Goal: Information Seeking & Learning: Check status

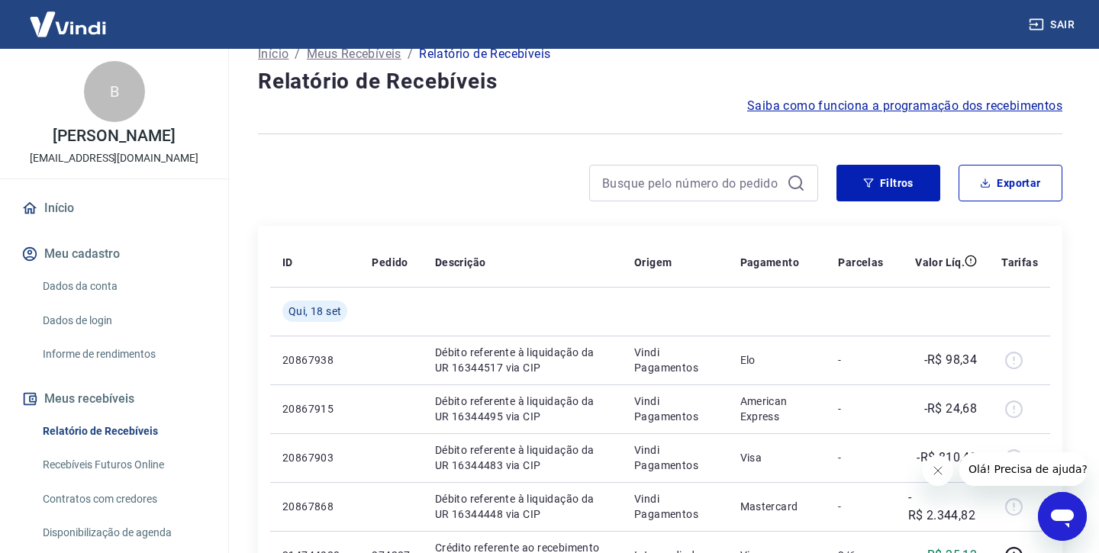
scroll to position [99, 0]
click at [851, 195] on button "Filtros" at bounding box center [888, 184] width 104 height 37
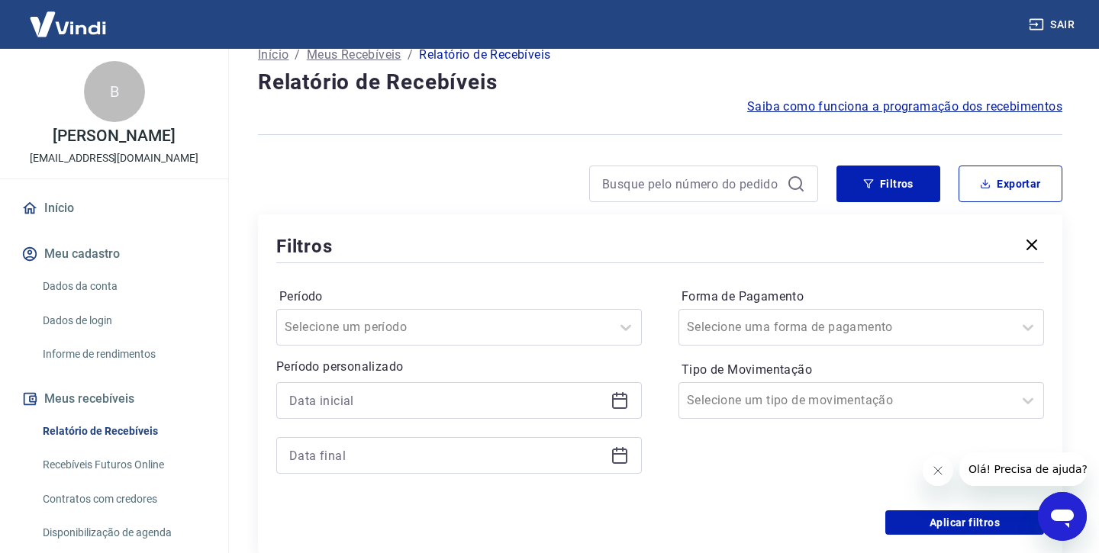
click at [872, 106] on span "Saiba como funciona a programação dos recebimentos" at bounding box center [904, 107] width 315 height 18
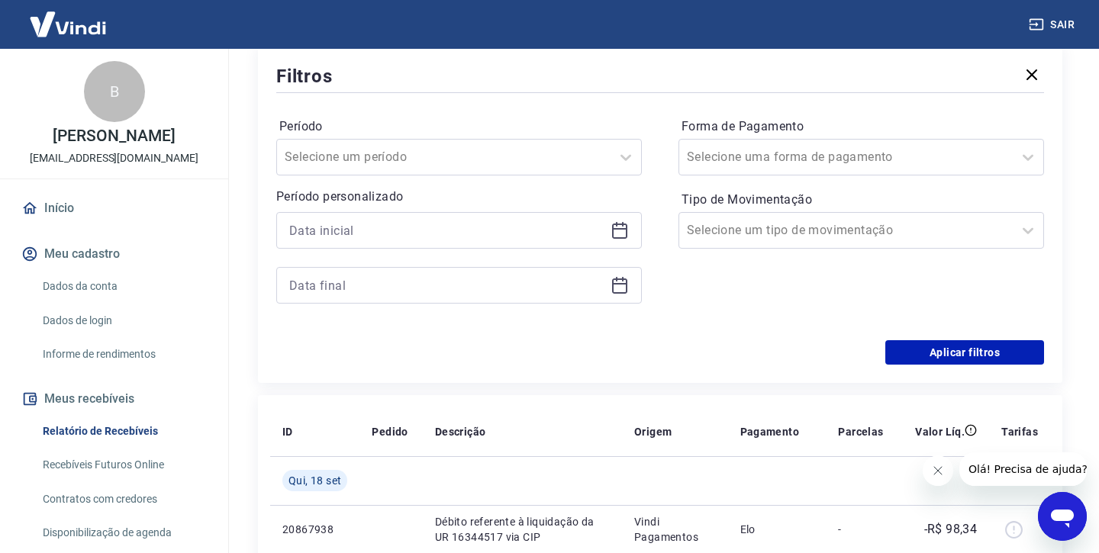
scroll to position [271, 0]
click at [828, 226] on div at bounding box center [846, 228] width 318 height 21
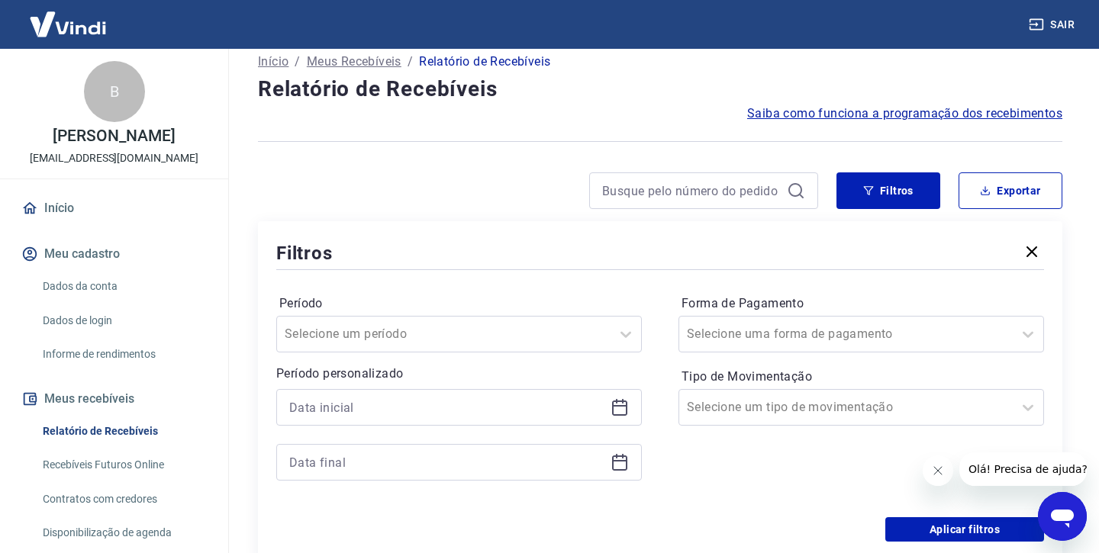
scroll to position [124, 0]
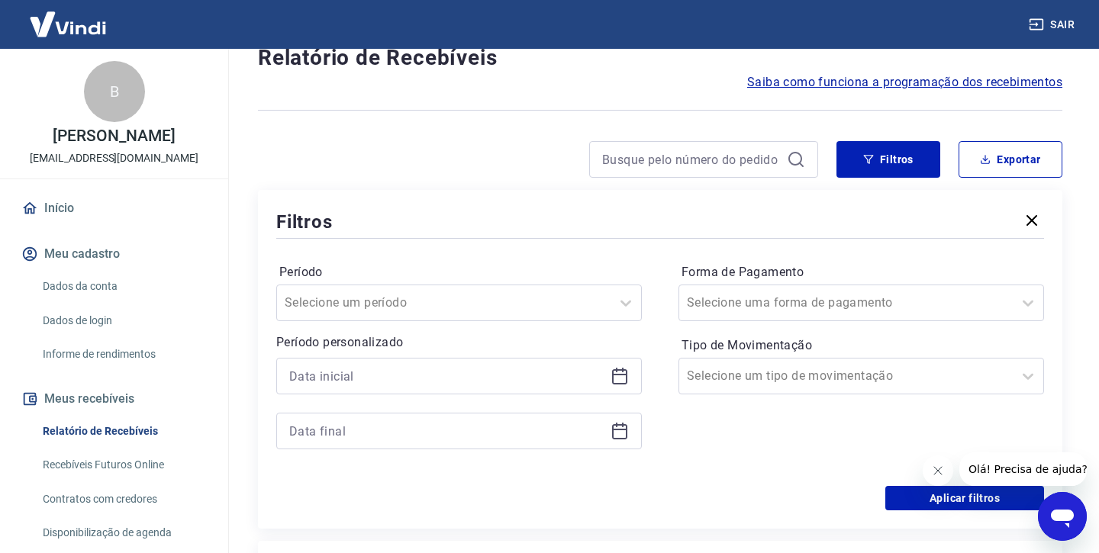
click at [551, 397] on div at bounding box center [458, 404] width 365 height 92
click at [540, 391] on div at bounding box center [458, 376] width 365 height 37
click at [529, 382] on input at bounding box center [446, 376] width 315 height 23
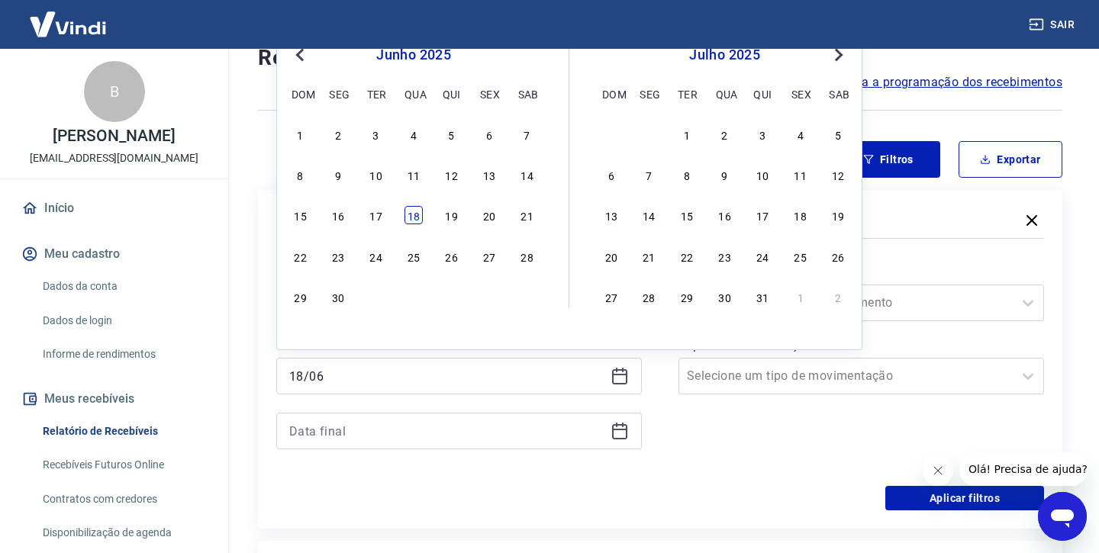
click at [411, 217] on div "18" at bounding box center [413, 215] width 18 height 18
type input "18/06/2025"
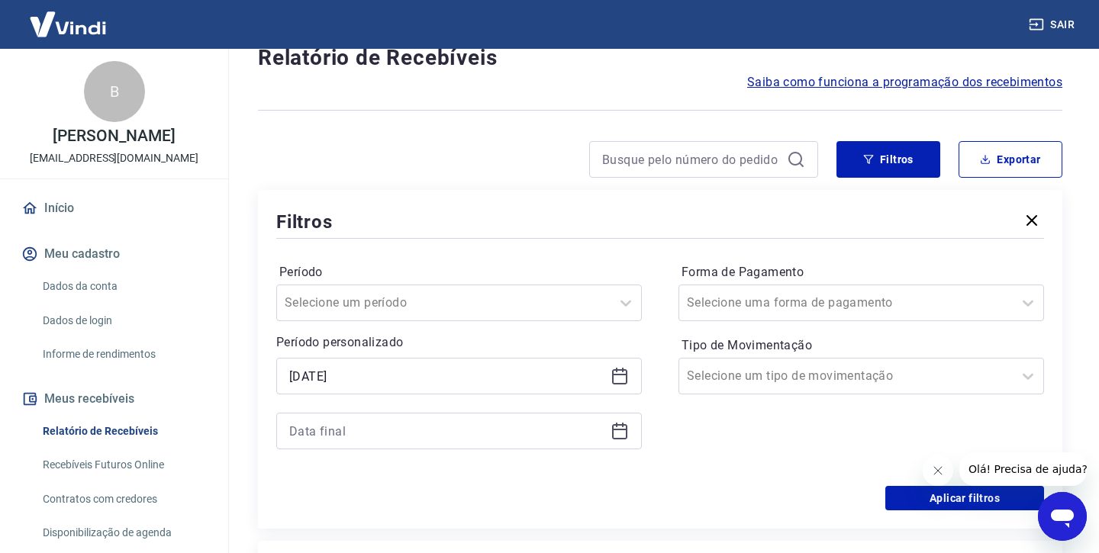
click at [620, 435] on icon at bounding box center [619, 431] width 18 height 18
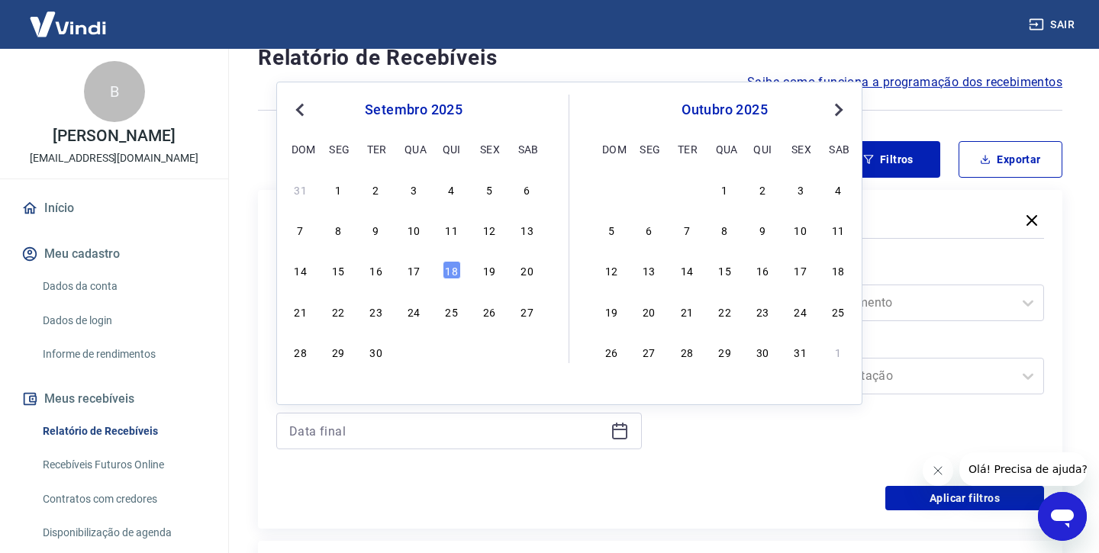
click at [301, 106] on span "Previous Month" at bounding box center [301, 110] width 0 height 18
click at [492, 268] on div "20" at bounding box center [489, 270] width 18 height 18
type input "[DATE]"
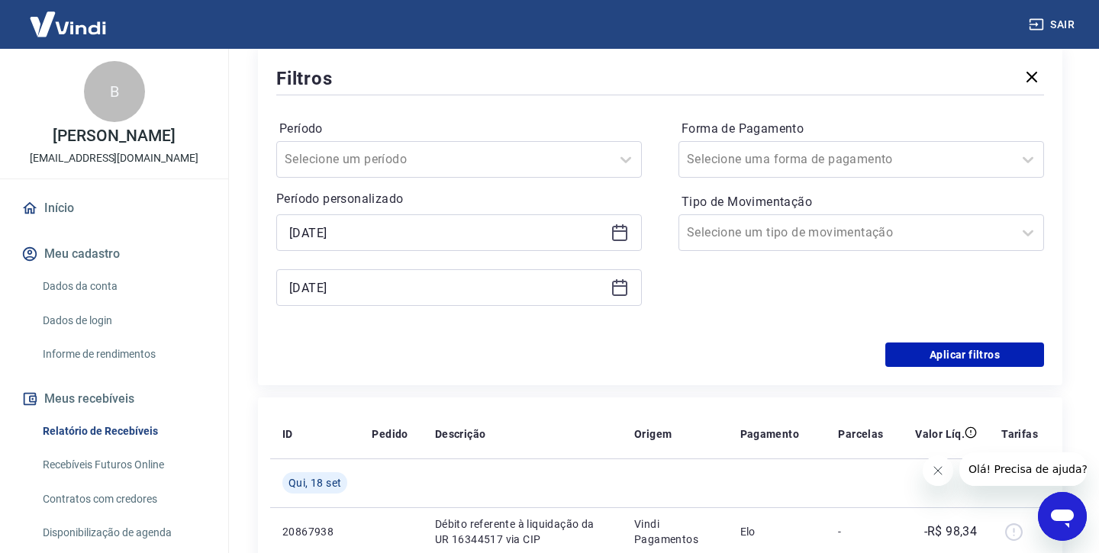
scroll to position [288, 0]
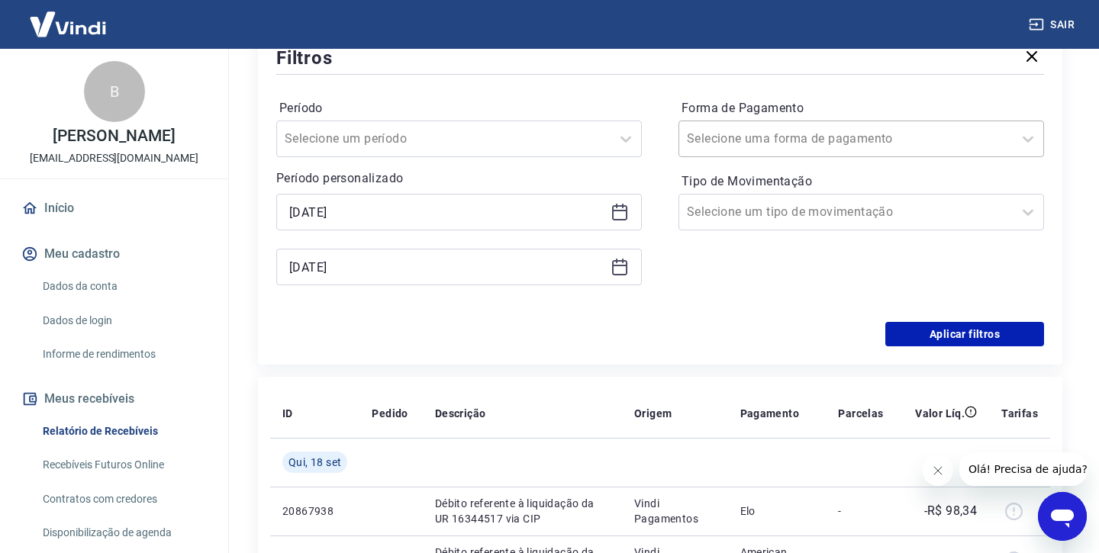
click at [887, 136] on div at bounding box center [846, 138] width 318 height 21
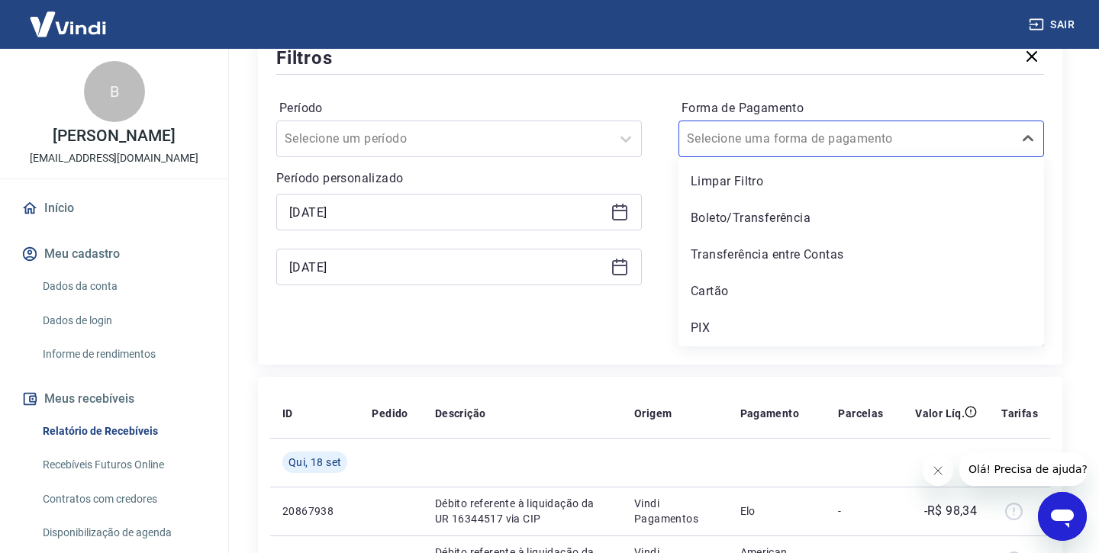
click at [605, 358] on div "Filtros Período Selecione um período Período personalizado Selected date: quart…" at bounding box center [660, 195] width 804 height 339
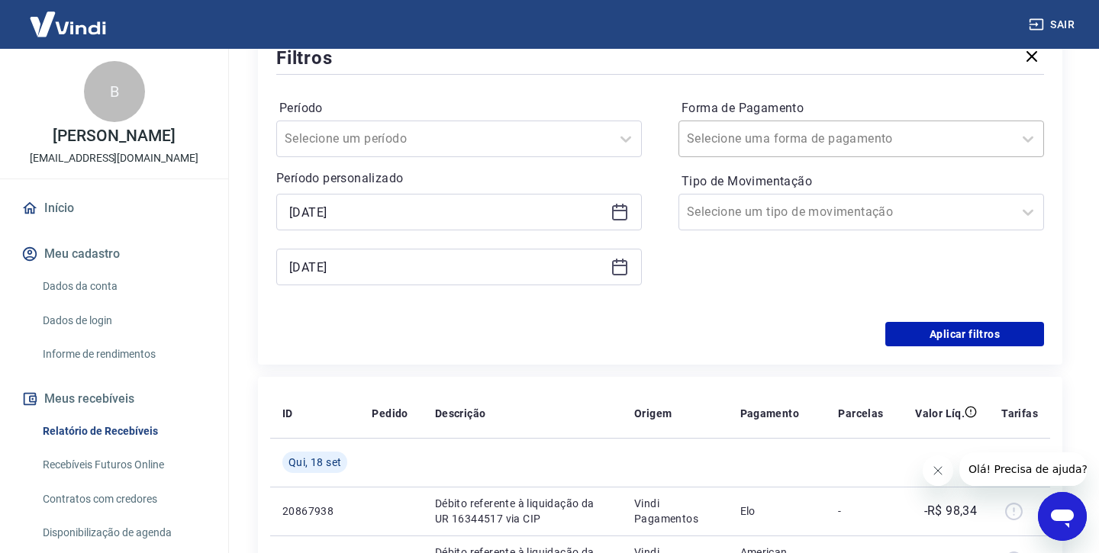
click at [742, 128] on div at bounding box center [846, 138] width 318 height 21
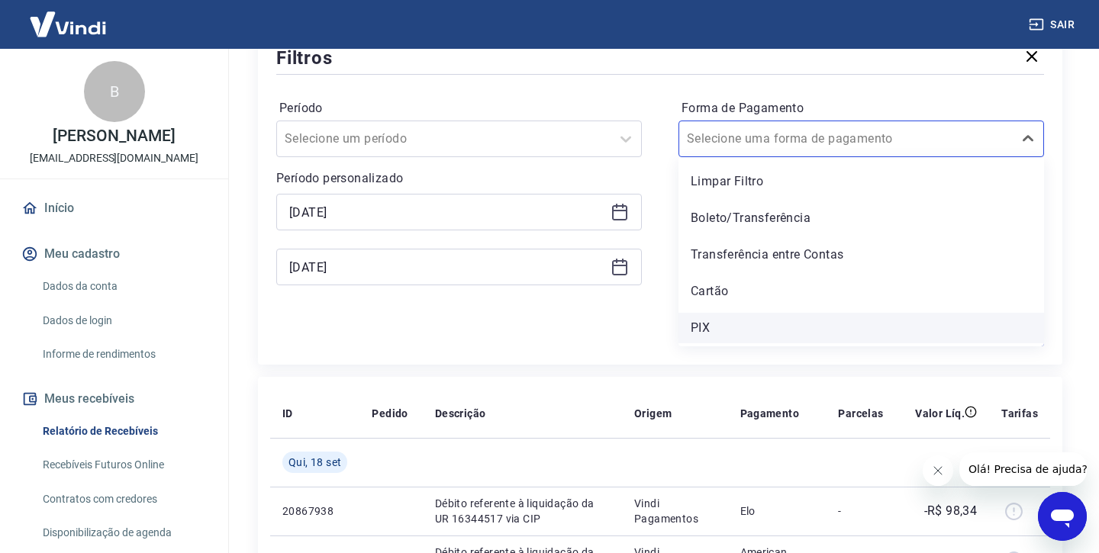
click at [727, 335] on div "PIX" at bounding box center [860, 328] width 365 height 31
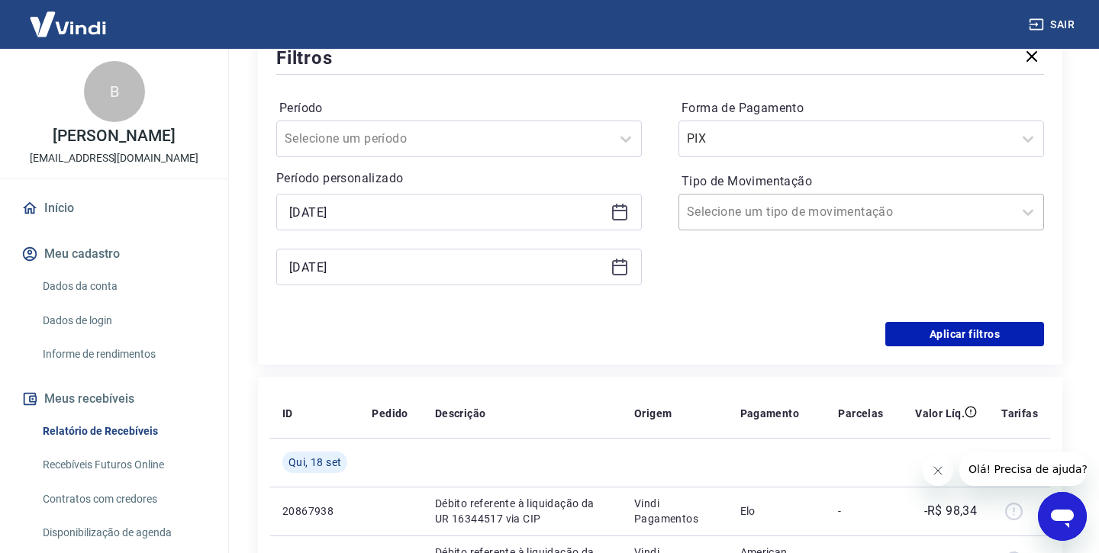
click at [794, 211] on input "Tipo de Movimentação" at bounding box center [764, 212] width 154 height 18
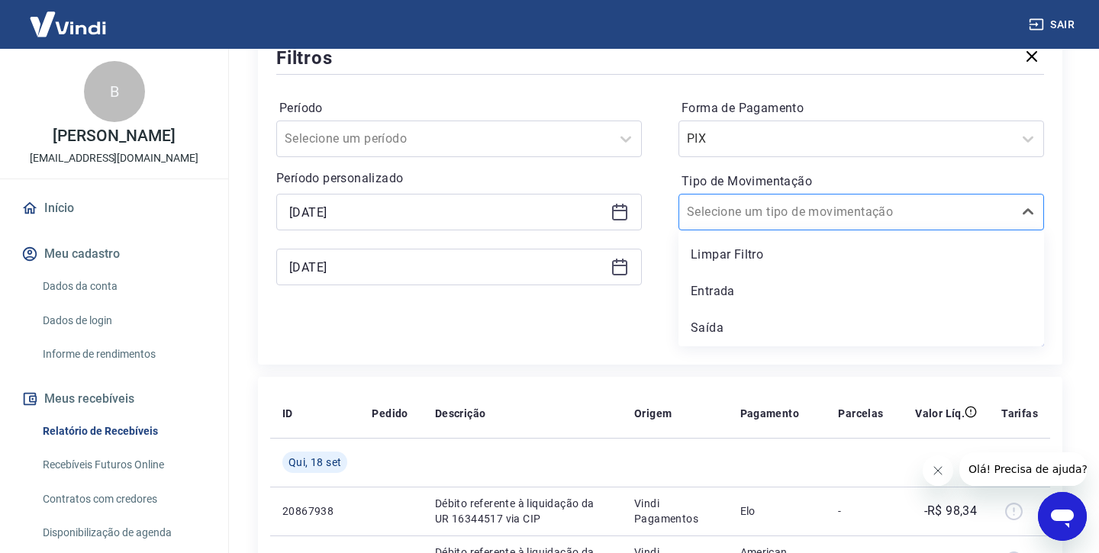
click at [794, 211] on input "Tipo de Movimentação" at bounding box center [764, 212] width 154 height 18
click at [622, 320] on div "Período Selecione um período Período personalizado Selected date: quarta-feira,…" at bounding box center [660, 200] width 768 height 244
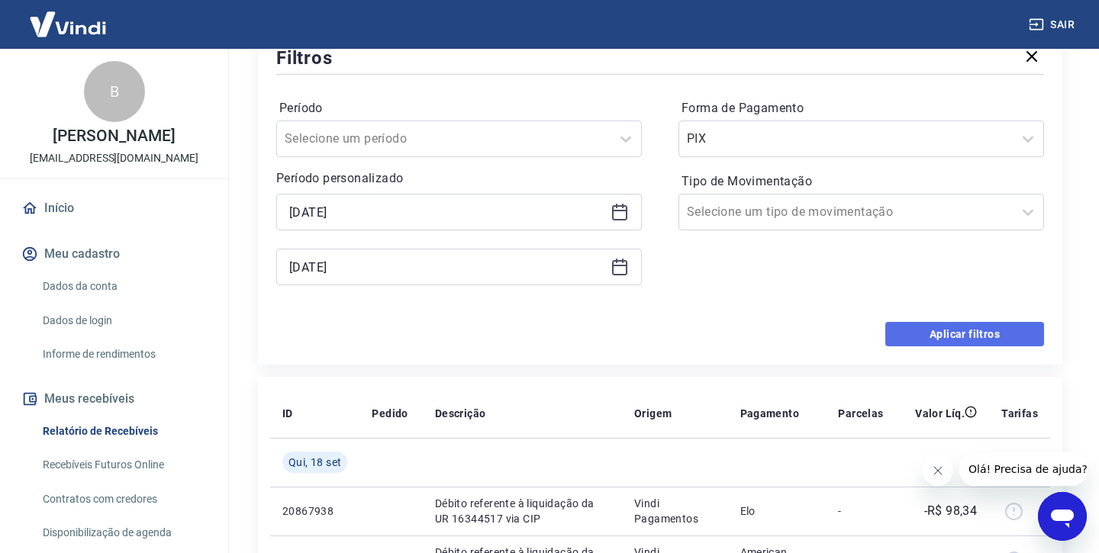
click at [931, 332] on button "Aplicar filtros" at bounding box center [964, 334] width 159 height 24
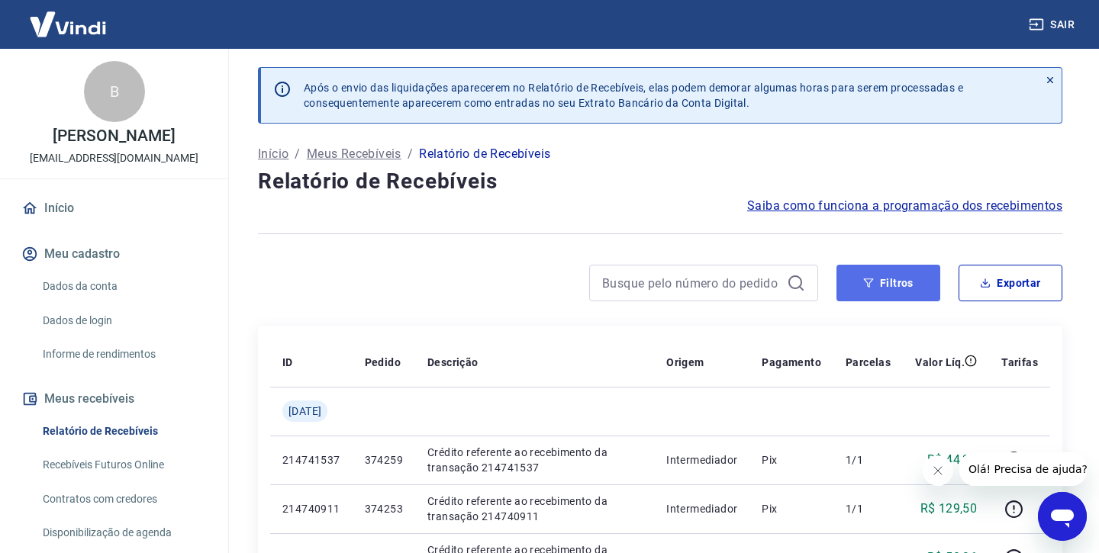
click at [899, 297] on button "Filtros" at bounding box center [888, 283] width 104 height 37
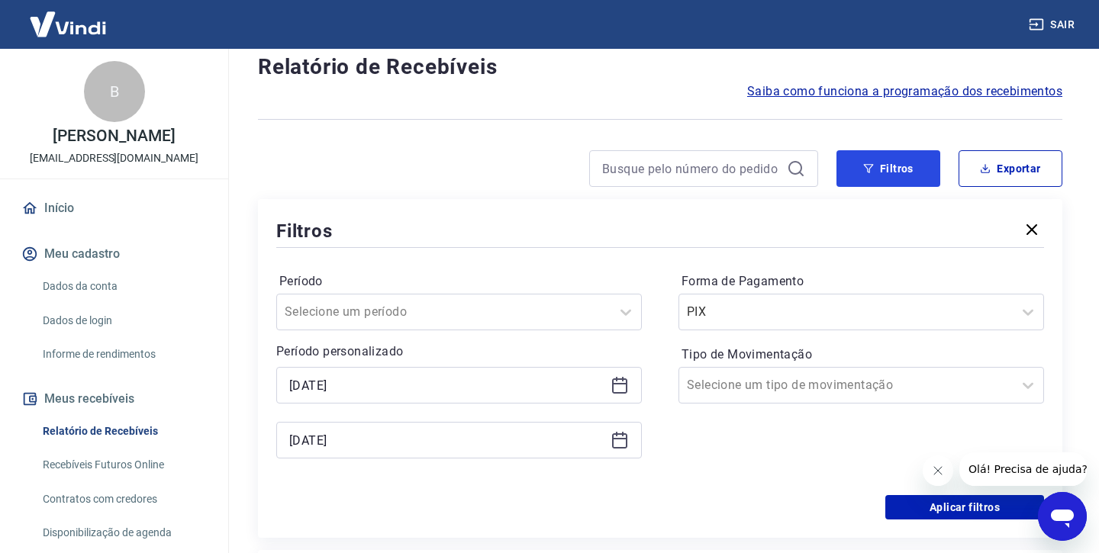
scroll to position [124, 0]
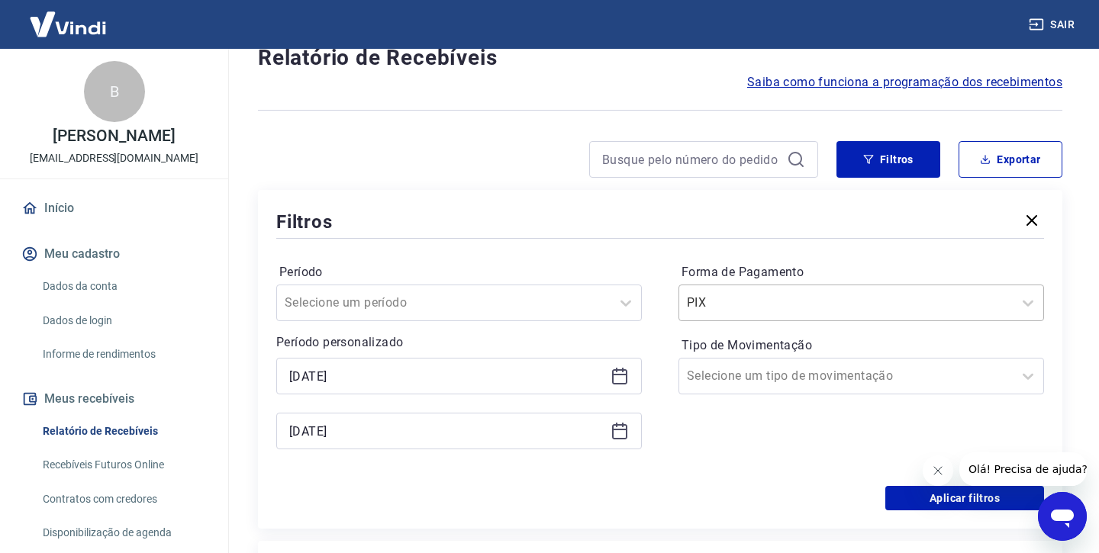
click at [848, 307] on div at bounding box center [846, 302] width 318 height 21
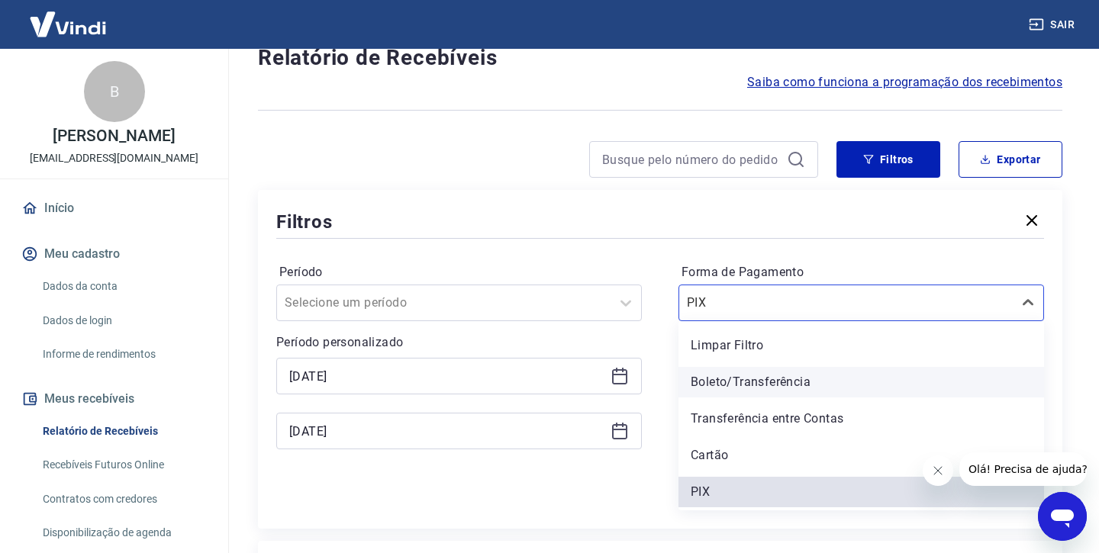
click at [784, 375] on div "Boleto/Transferência" at bounding box center [860, 382] width 365 height 31
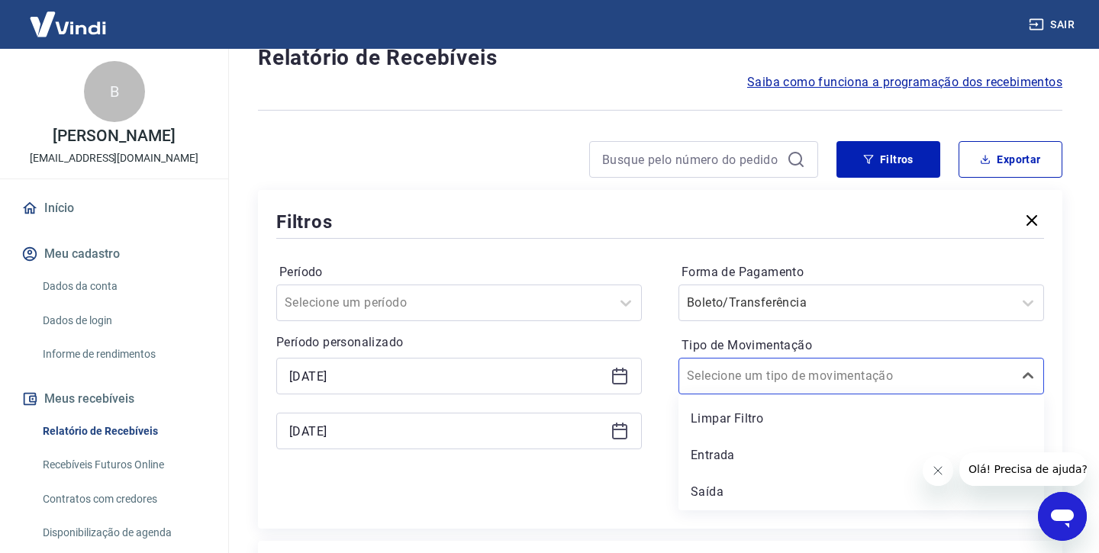
click at [784, 375] on input "Tipo de Movimentação" at bounding box center [764, 376] width 154 height 18
click at [809, 343] on label "Tipo de Movimentação" at bounding box center [860, 345] width 359 height 18
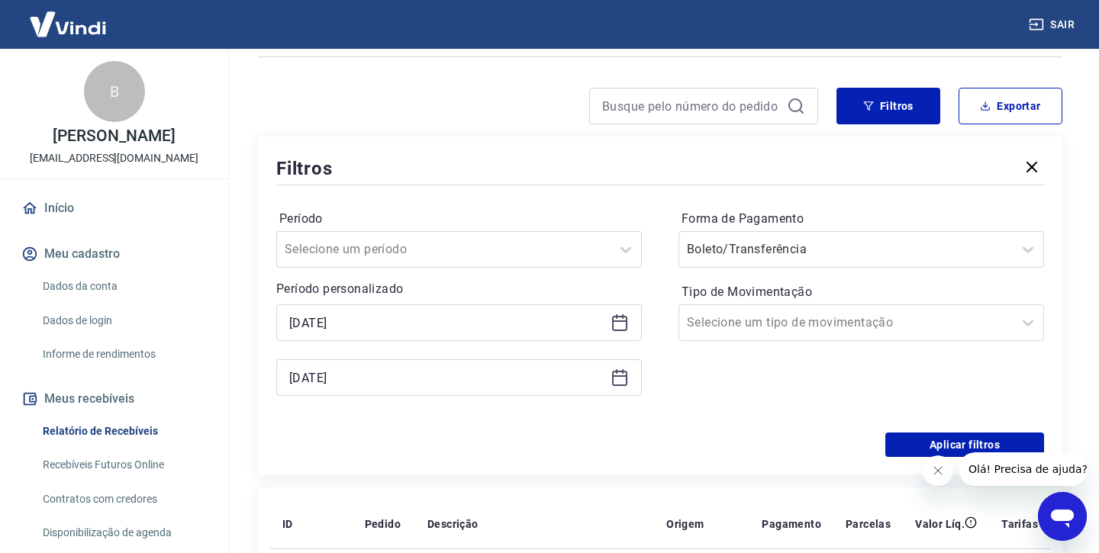
scroll to position [284, 0]
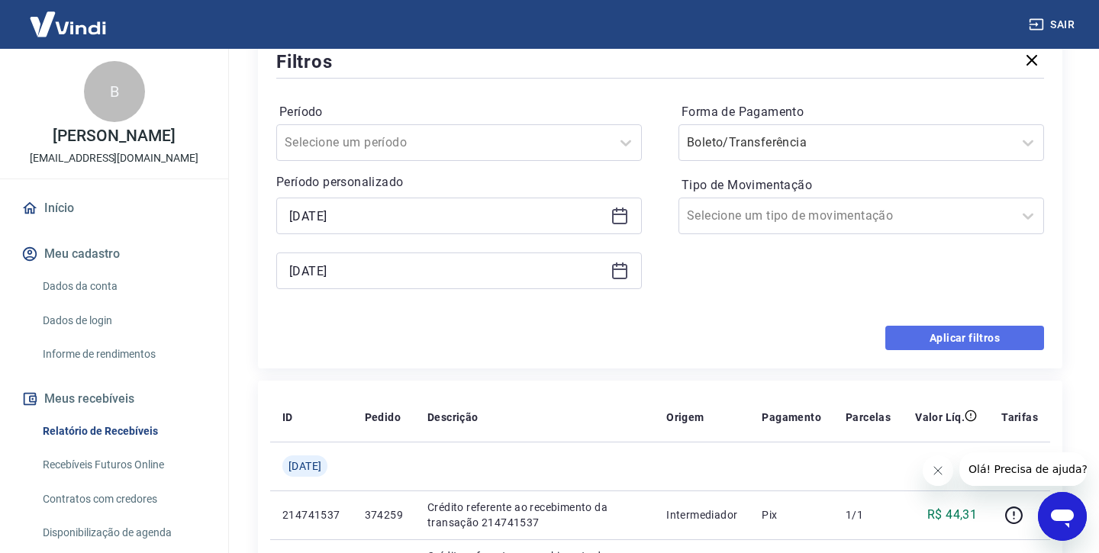
click at [951, 326] on button "Aplicar filtros" at bounding box center [964, 338] width 159 height 24
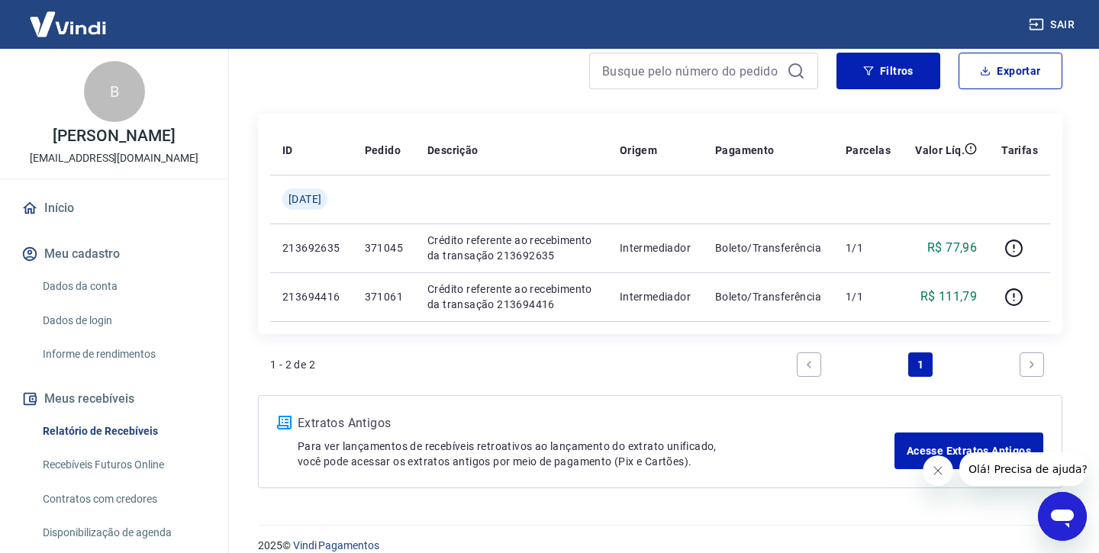
scroll to position [231, 0]
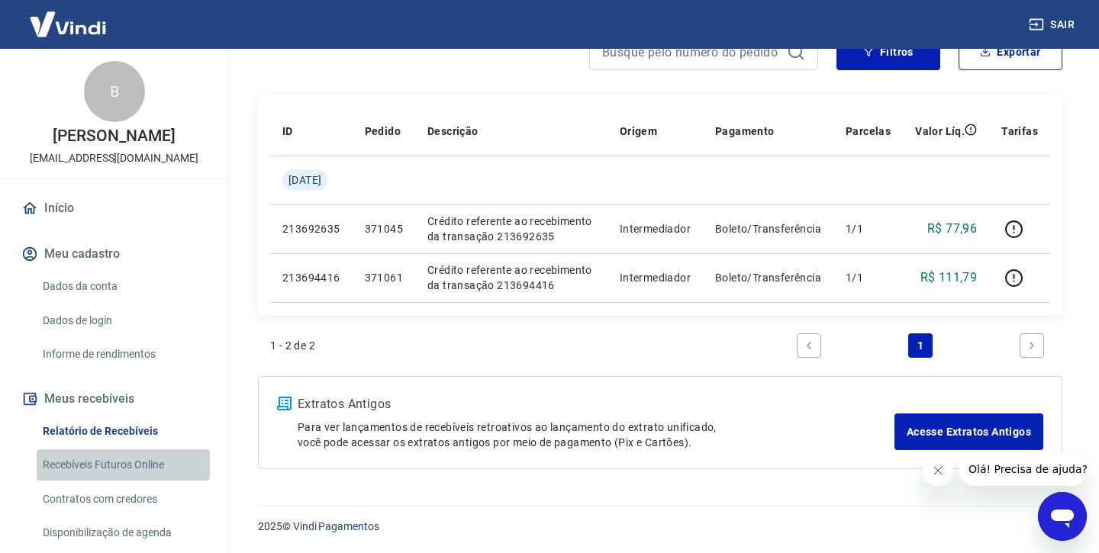
click at [151, 471] on link "Recebíveis Futuros Online" at bounding box center [123, 464] width 173 height 31
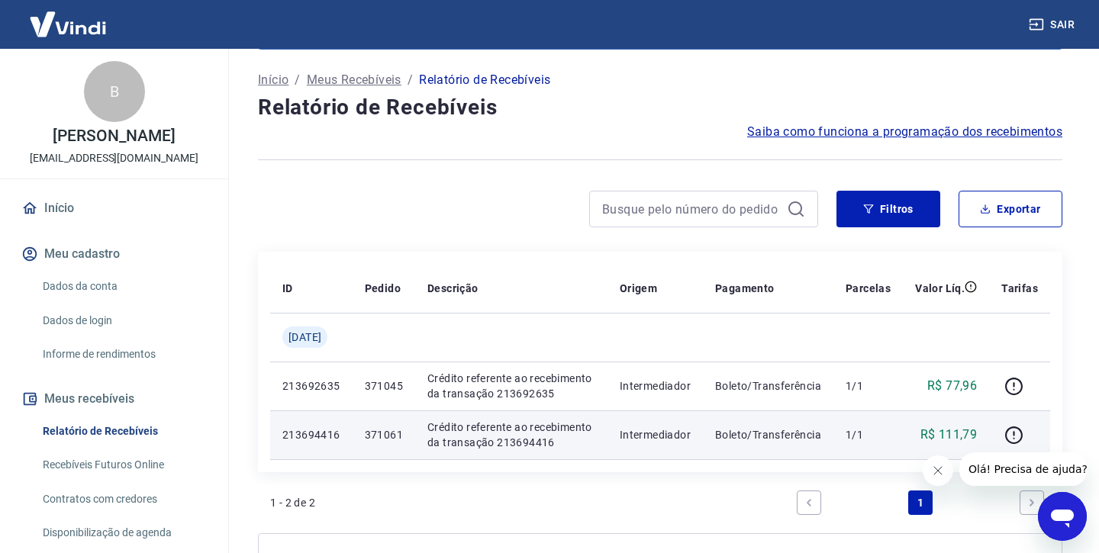
scroll to position [0, 0]
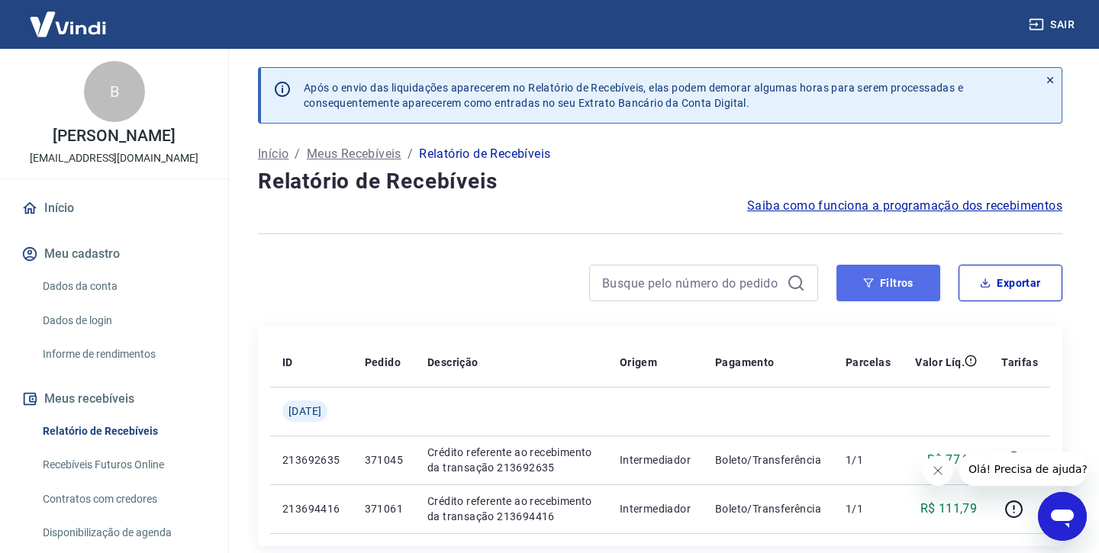
click at [890, 292] on button "Filtros" at bounding box center [888, 283] width 104 height 37
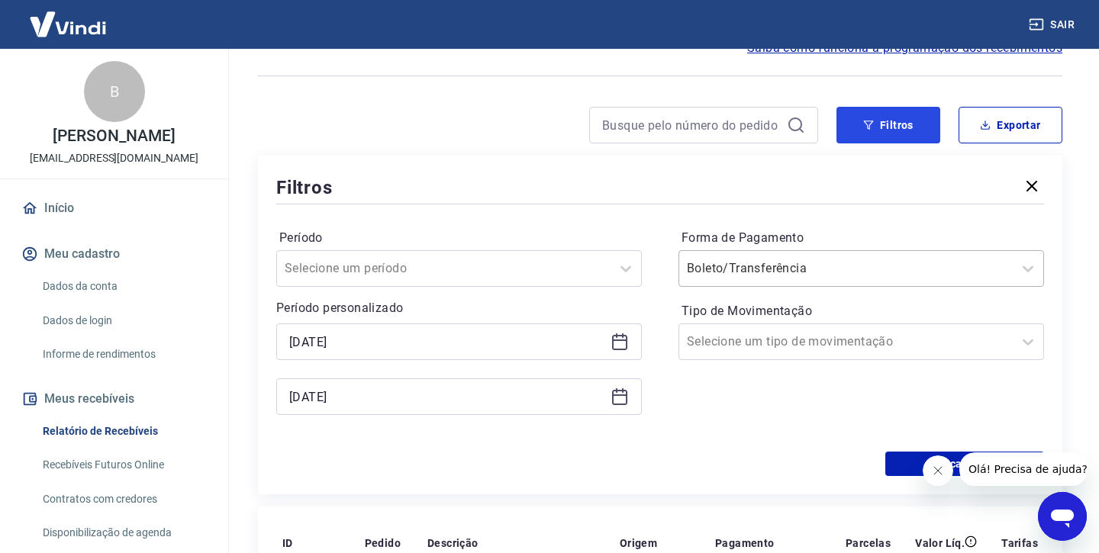
scroll to position [172, 0]
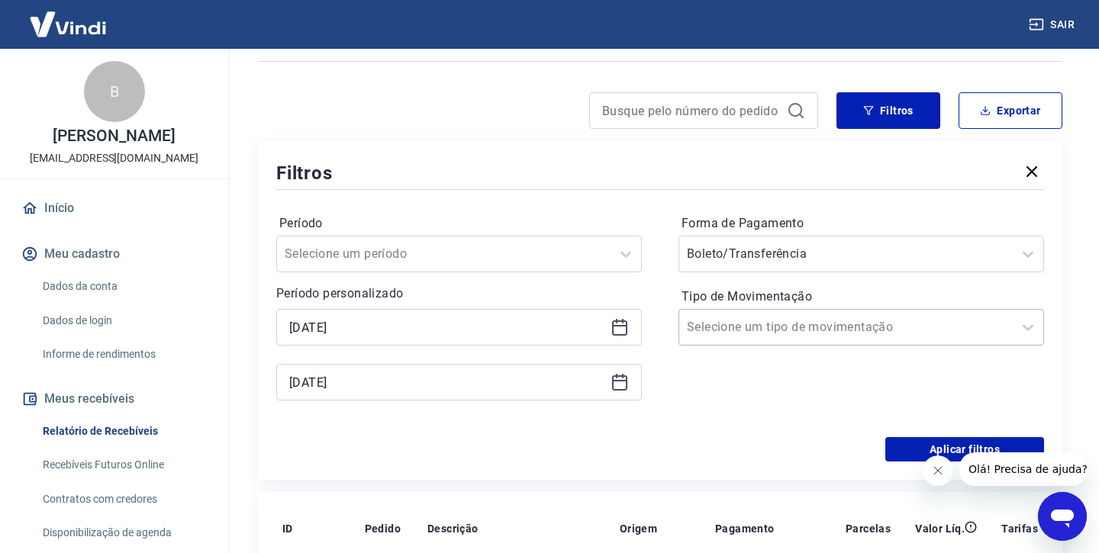
click at [798, 323] on input "Tipo de Movimentação" at bounding box center [764, 327] width 154 height 18
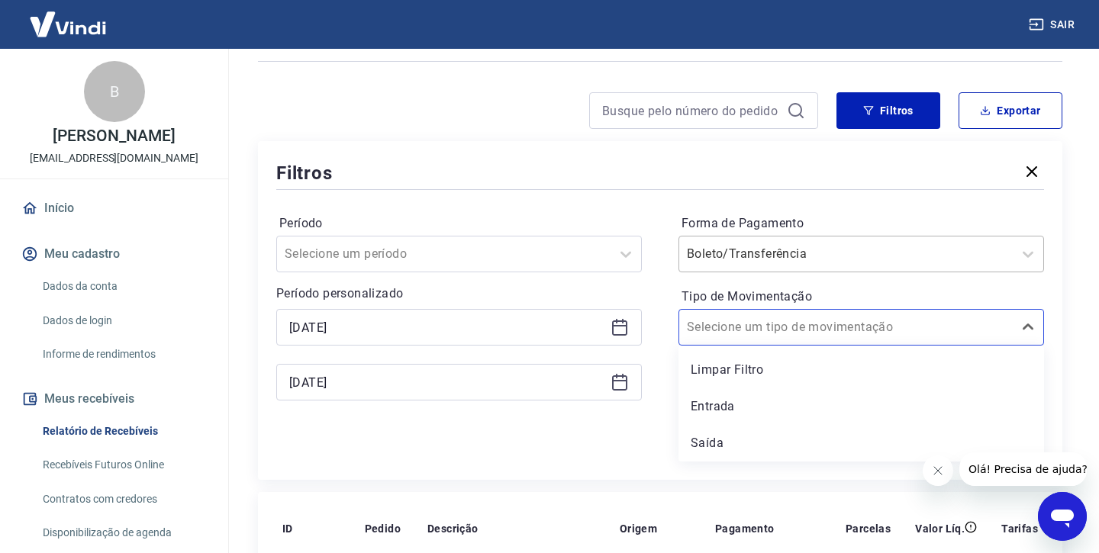
click at [783, 264] on div at bounding box center [846, 253] width 318 height 21
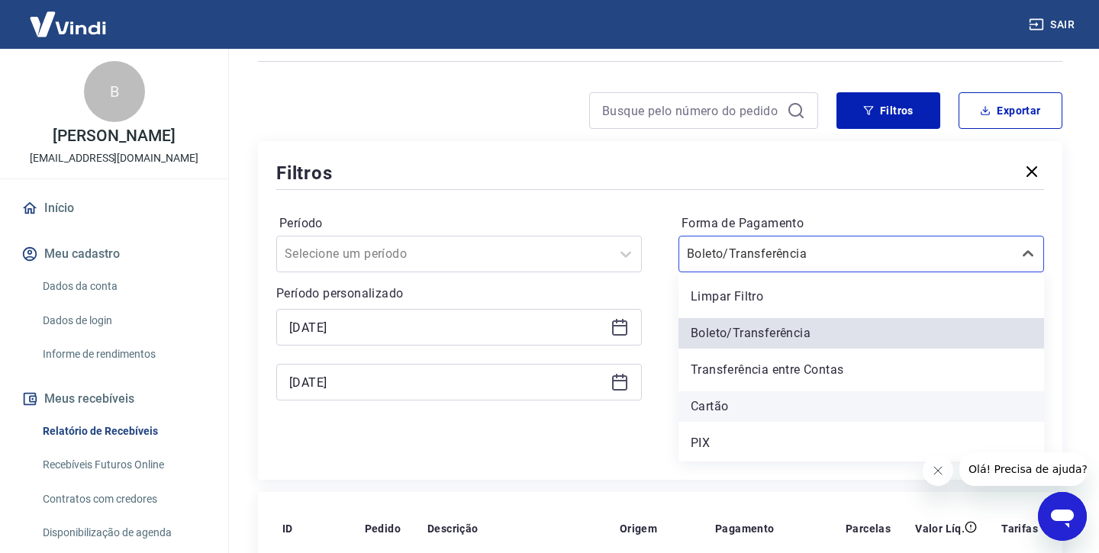
click at [758, 404] on div "Cartão" at bounding box center [860, 406] width 365 height 31
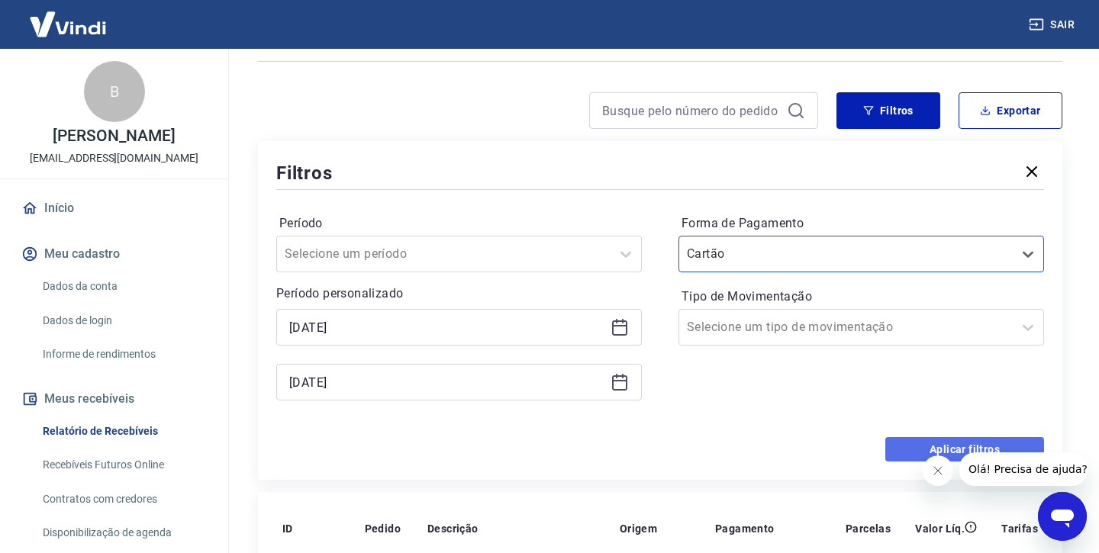
click at [920, 454] on button "Aplicar filtros" at bounding box center [964, 449] width 159 height 24
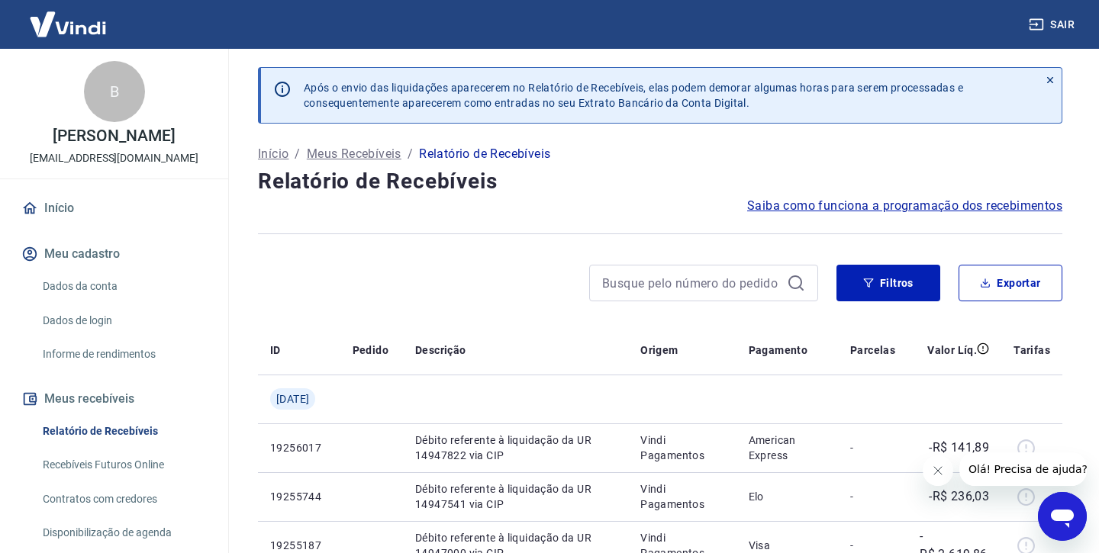
click at [933, 467] on icon "Fechar mensagem da empresa" at bounding box center [938, 471] width 12 height 12
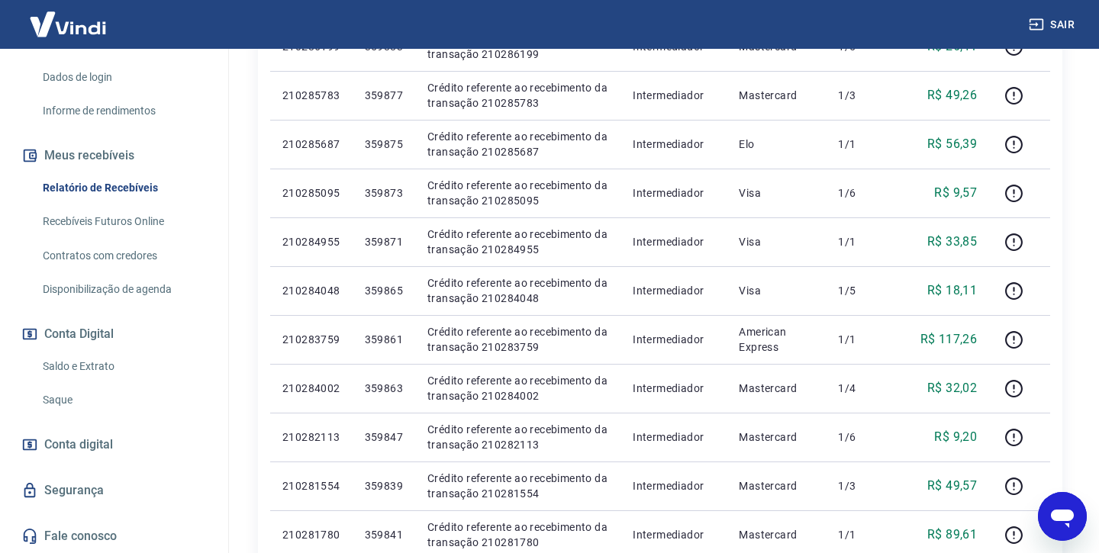
scroll to position [1110, 0]
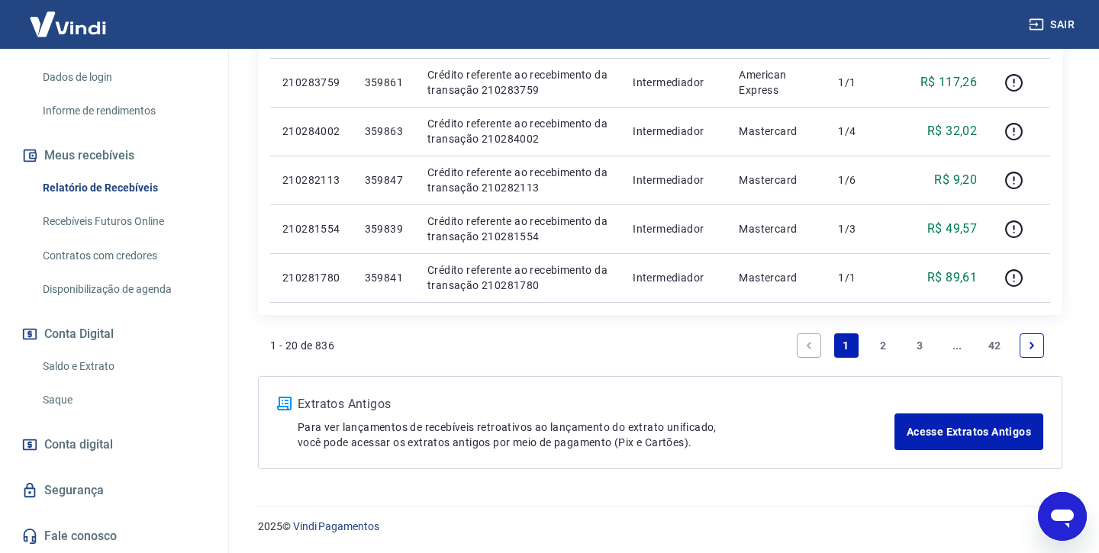
click at [885, 346] on link "2" at bounding box center [883, 345] width 24 height 24
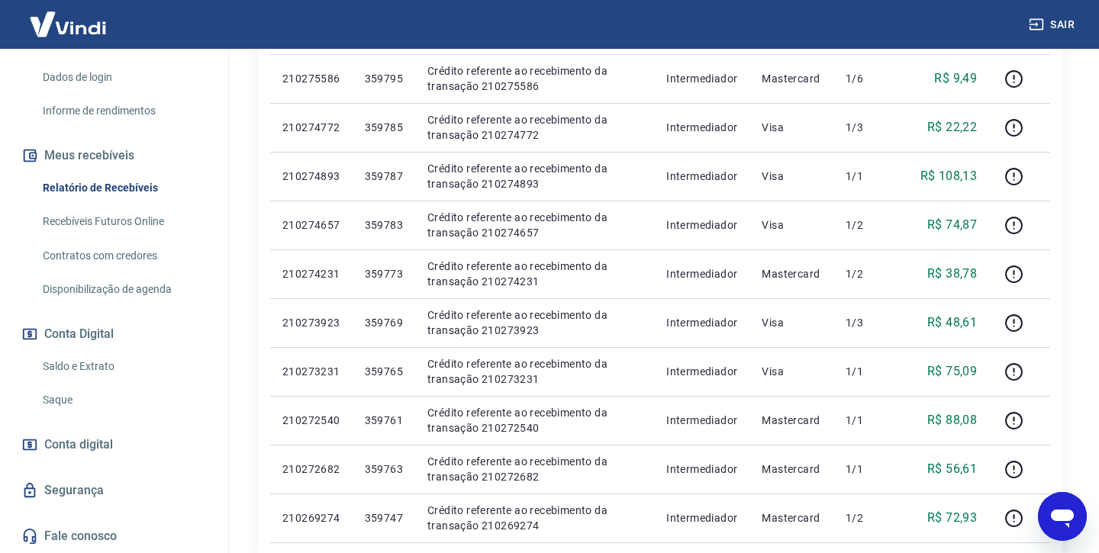
scroll to position [1110, 0]
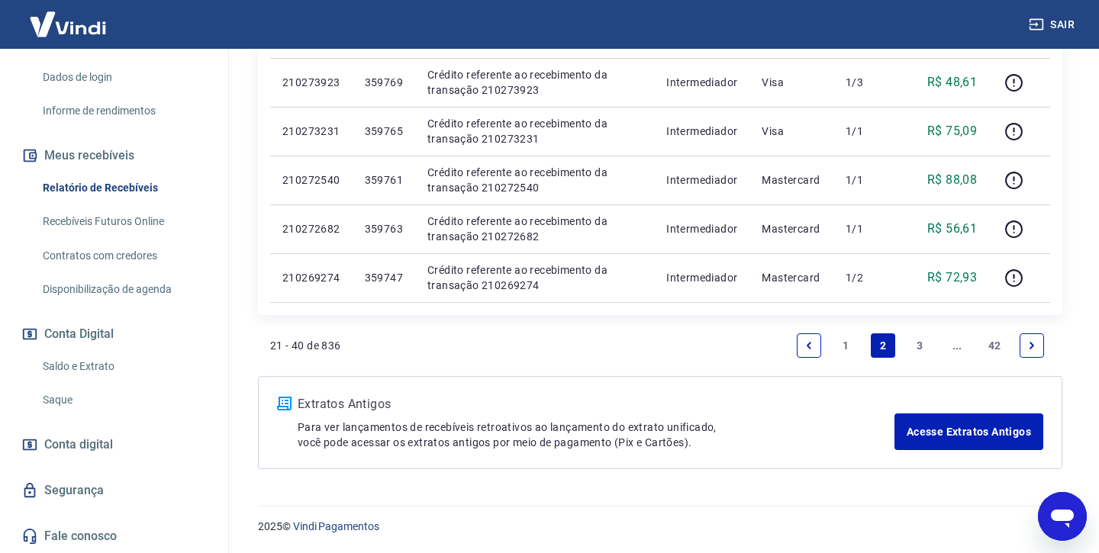
click at [989, 343] on link "42" at bounding box center [994, 345] width 25 height 24
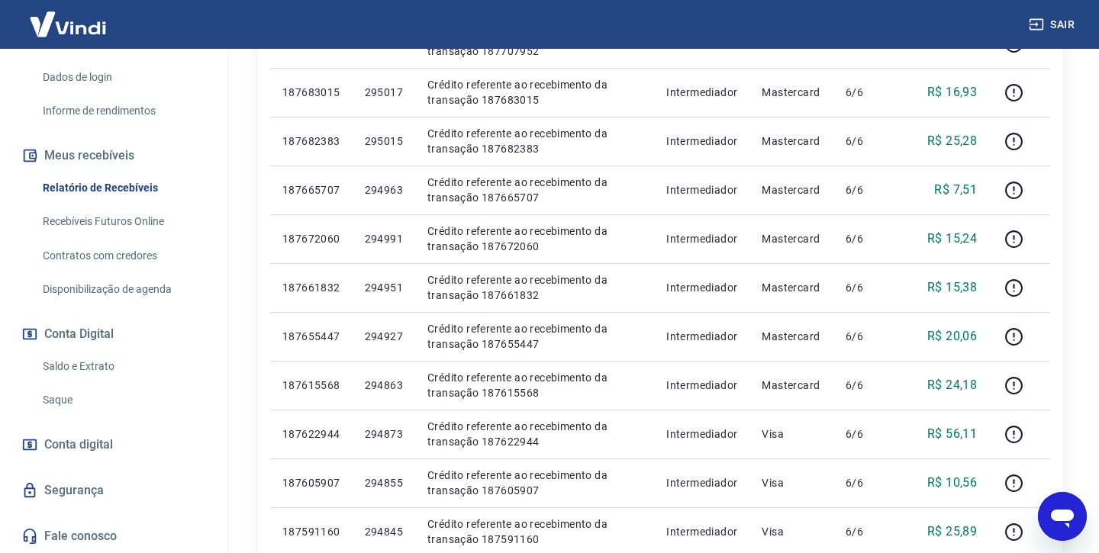
scroll to position [915, 0]
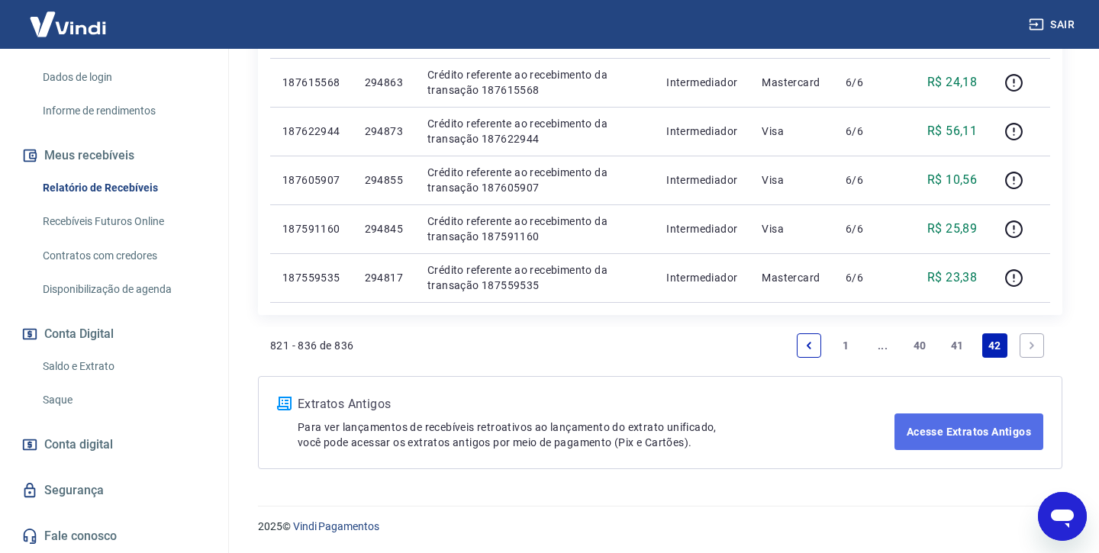
click at [974, 414] on link "Acesse Extratos Antigos" at bounding box center [968, 432] width 149 height 37
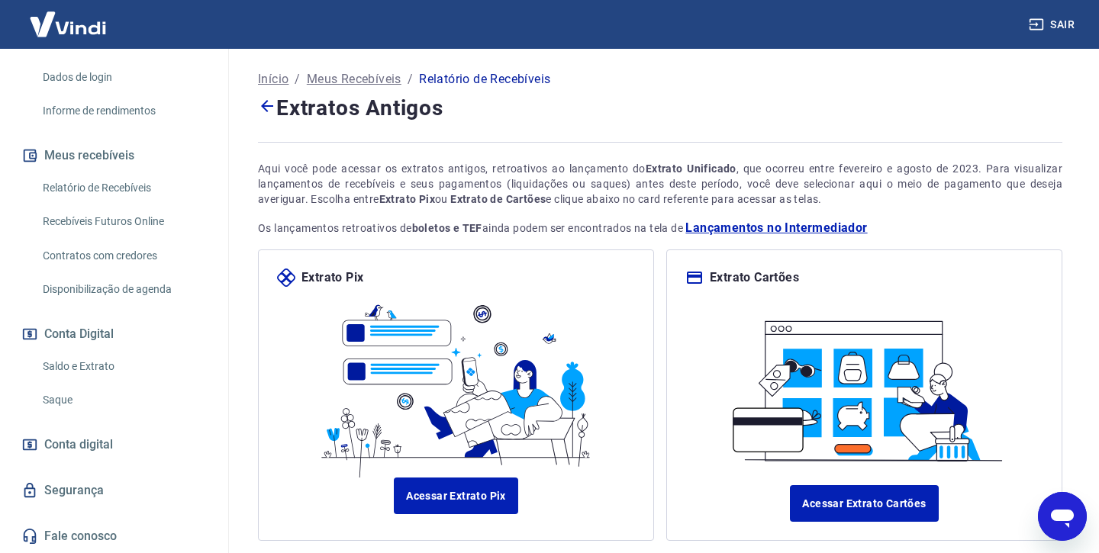
scroll to position [96, 0]
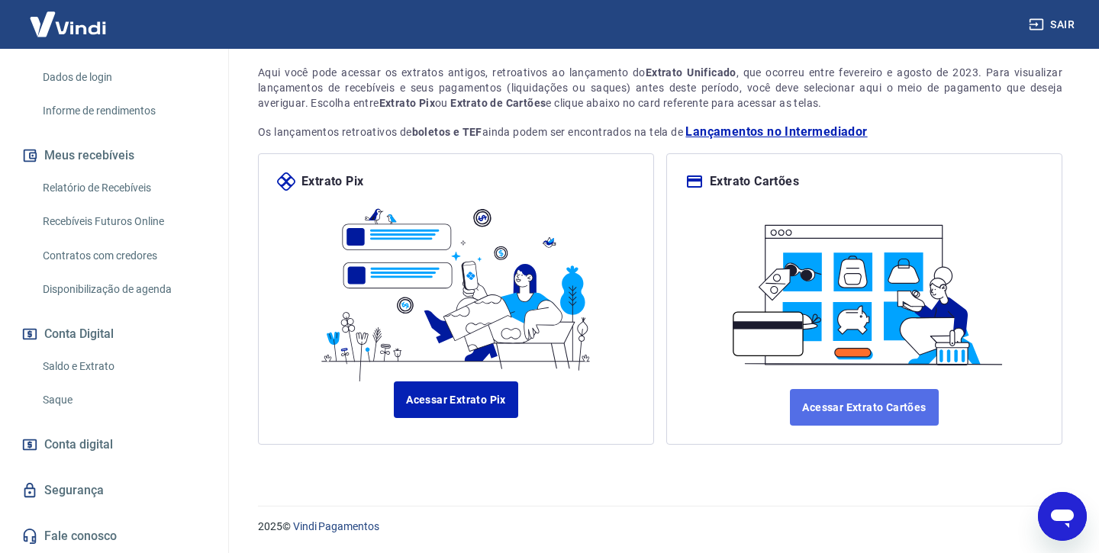
click at [832, 401] on link "Acessar Extrato Cartões" at bounding box center [864, 407] width 148 height 37
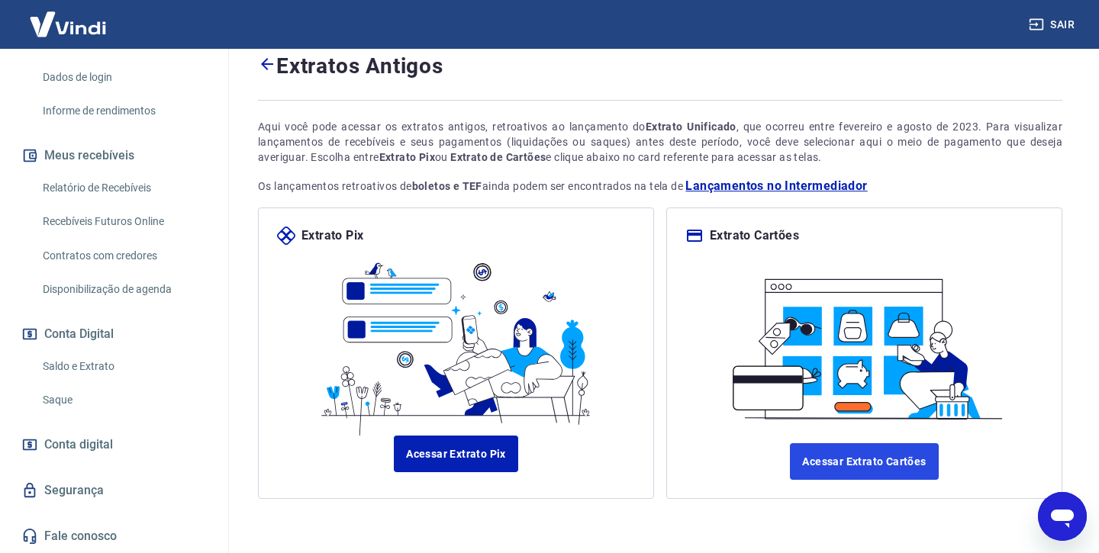
scroll to position [39, 0]
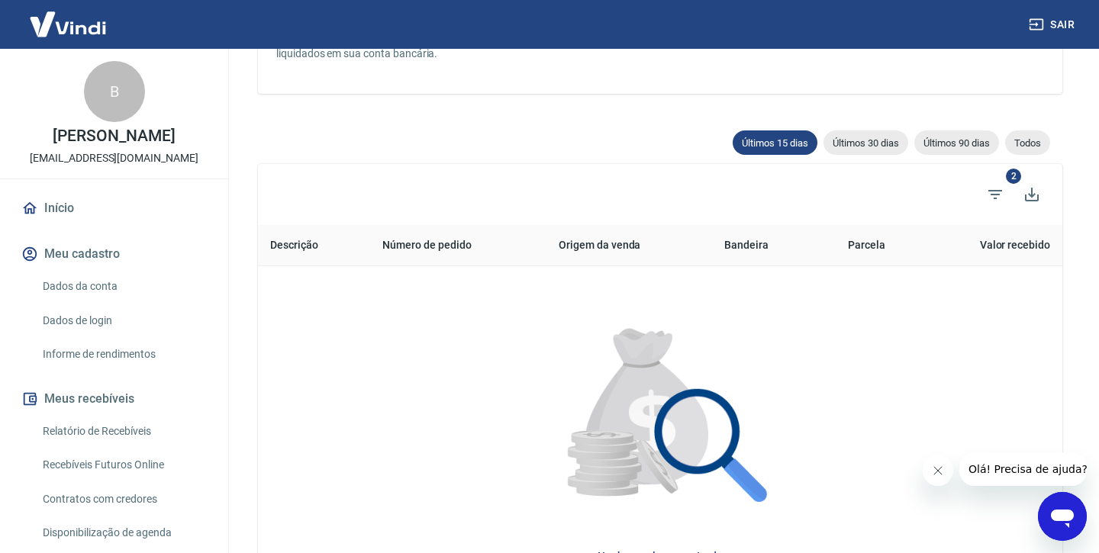
scroll to position [233, 0]
click at [961, 148] on div "Últimos 90 dias" at bounding box center [956, 141] width 85 height 24
type input "[DATE]"
